Goal: Task Accomplishment & Management: Manage account settings

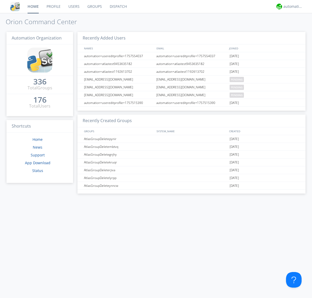
click at [74, 6] on link "Users" at bounding box center [73, 6] width 19 height 13
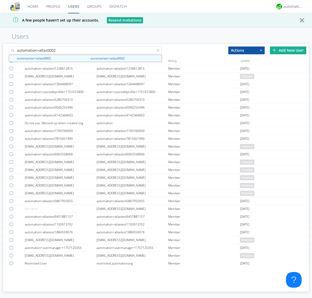
type input "automation+atlas0002"
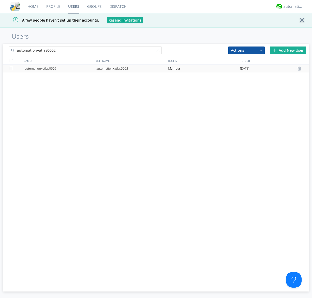
click at [132, 68] on div "automation+atlas0002" at bounding box center [132, 69] width 72 height 8
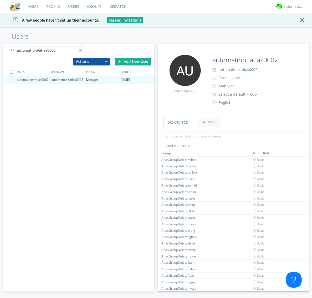
click at [239, 86] on button "Manager" at bounding box center [243, 85] width 52 height 7
click at [0, 0] on link "Basic User" at bounding box center [0, 0] width 0 height 0
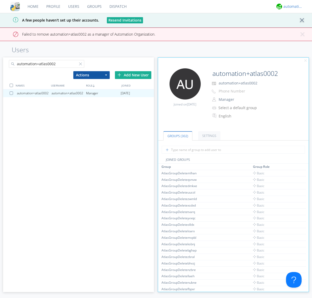
click at [292, 6] on div "automation+atlas" at bounding box center [292, 6] width 19 height 5
